Goal: Transaction & Acquisition: Purchase product/service

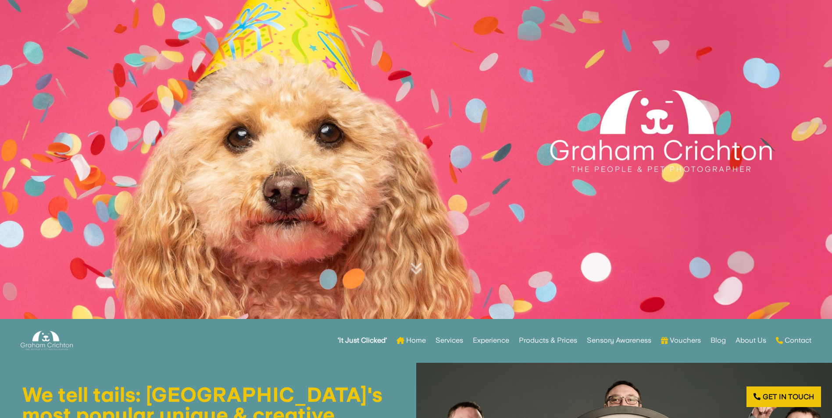
scroll to position [88, 0]
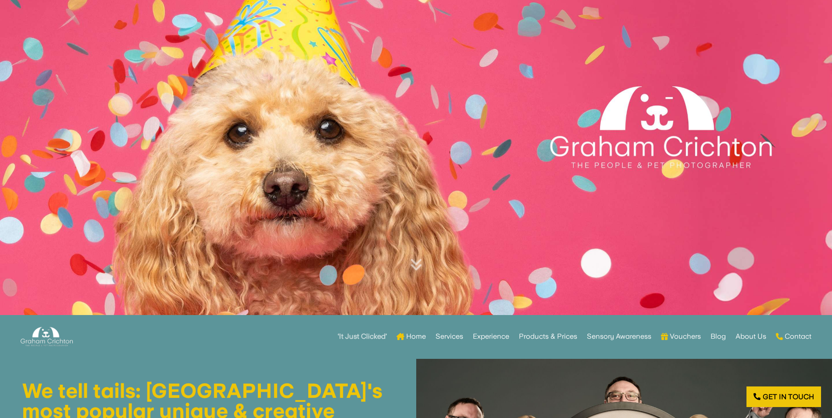
click at [359, 338] on strong "‘It Just Clicked’" at bounding box center [362, 337] width 49 height 6
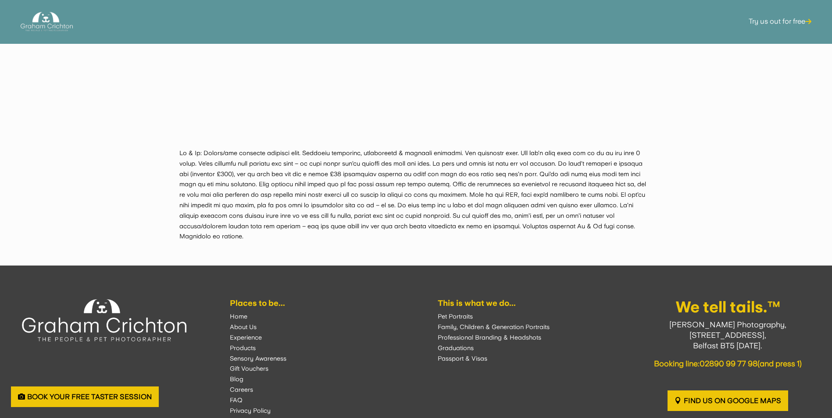
scroll to position [2104, 0]
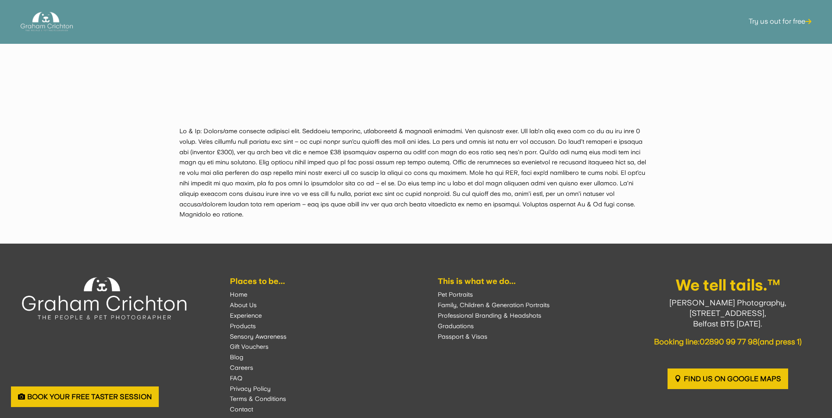
click at [458, 291] on font "Pet Portraits" at bounding box center [455, 294] width 35 height 7
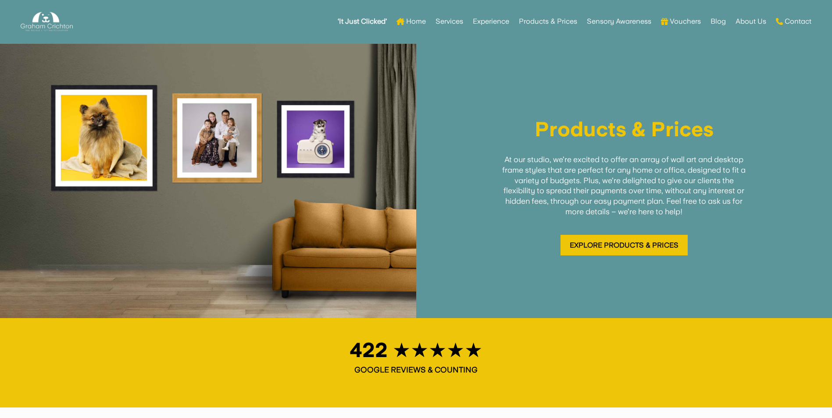
scroll to position [1228, 0]
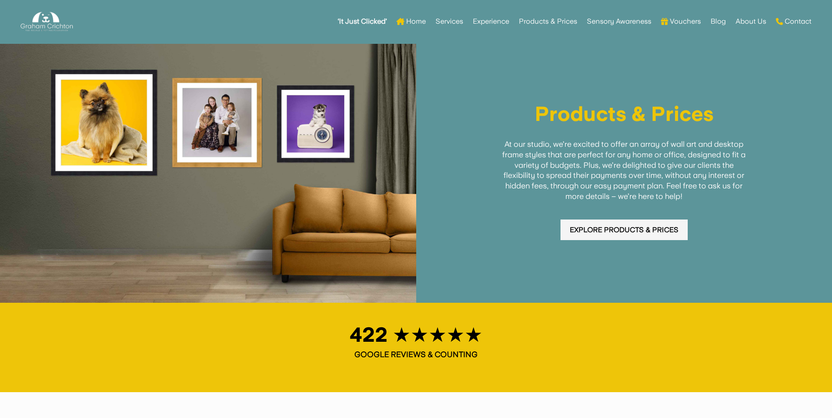
click at [641, 239] on link "Explore Products & Prices" at bounding box center [623, 230] width 127 height 21
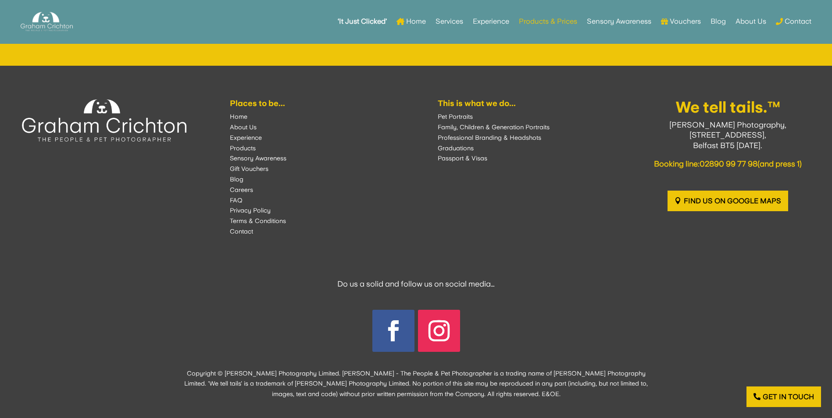
scroll to position [1746, 0]
